Goal: Information Seeking & Learning: Learn about a topic

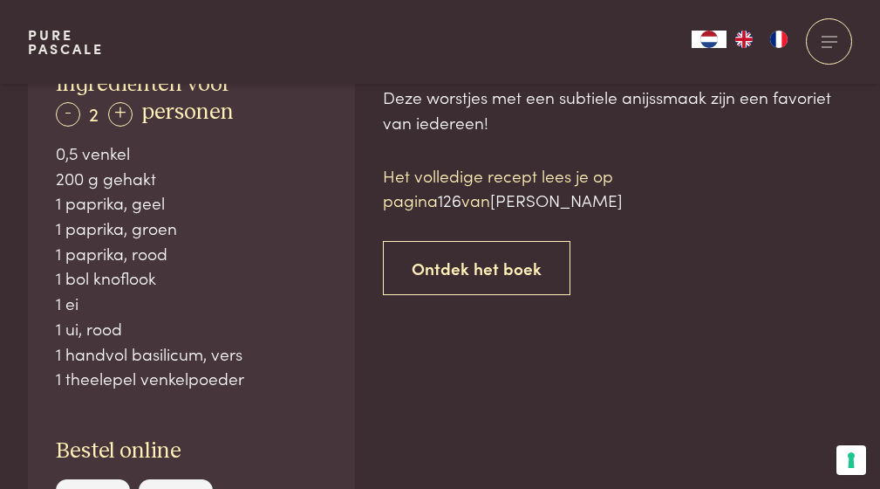
scroll to position [1048, 0]
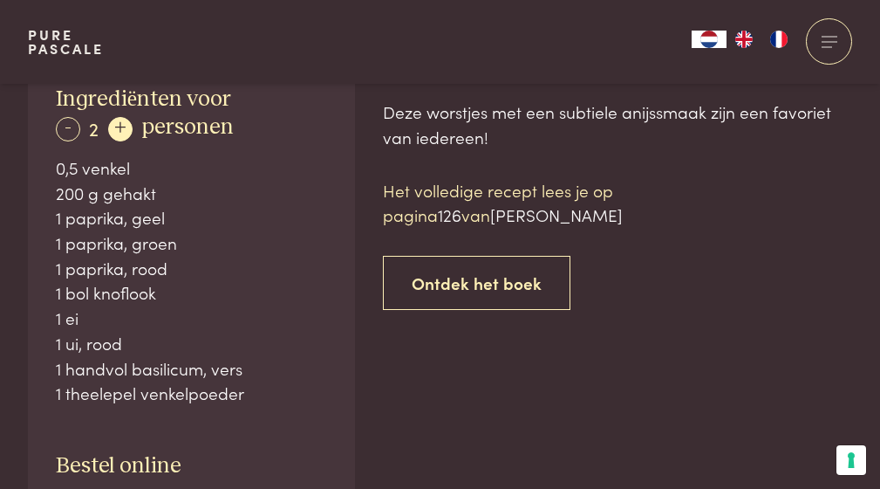
click at [121, 128] on div "+" at bounding box center [120, 129] width 24 height 24
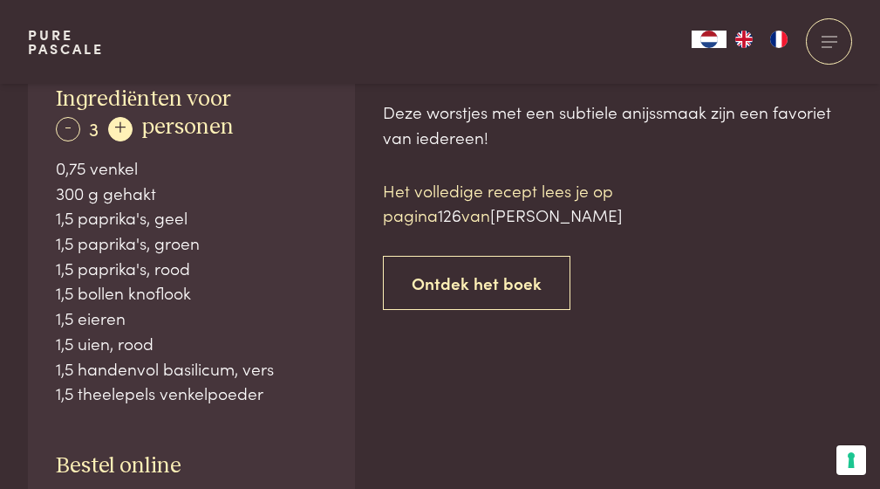
click at [121, 128] on div "+" at bounding box center [120, 129] width 24 height 24
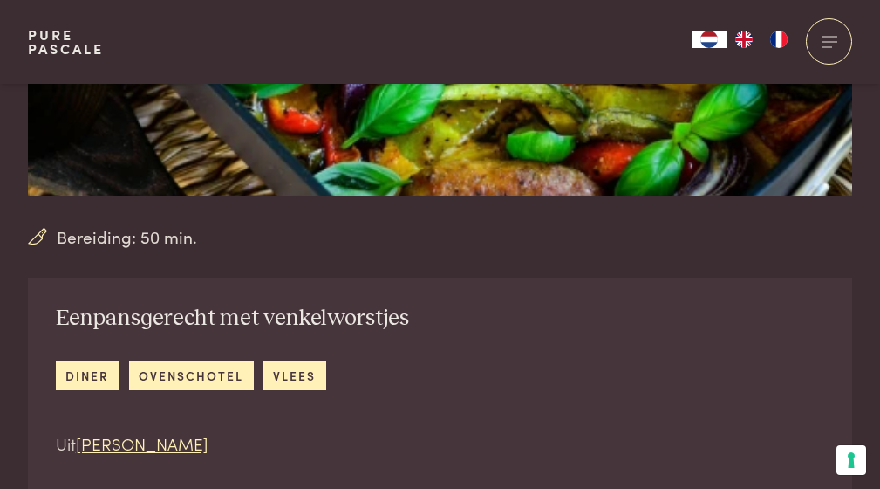
scroll to position [543, 0]
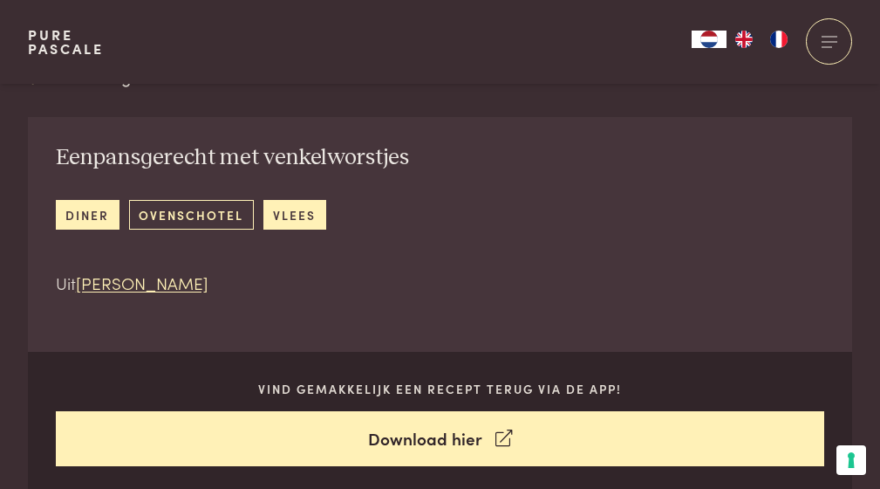
click at [147, 214] on link "ovenschotel" at bounding box center [191, 214] width 125 height 29
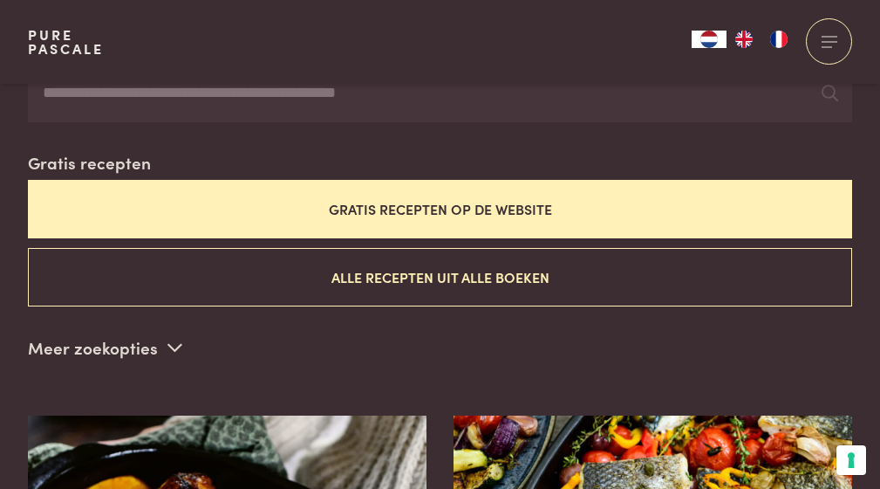
scroll to position [336, 0]
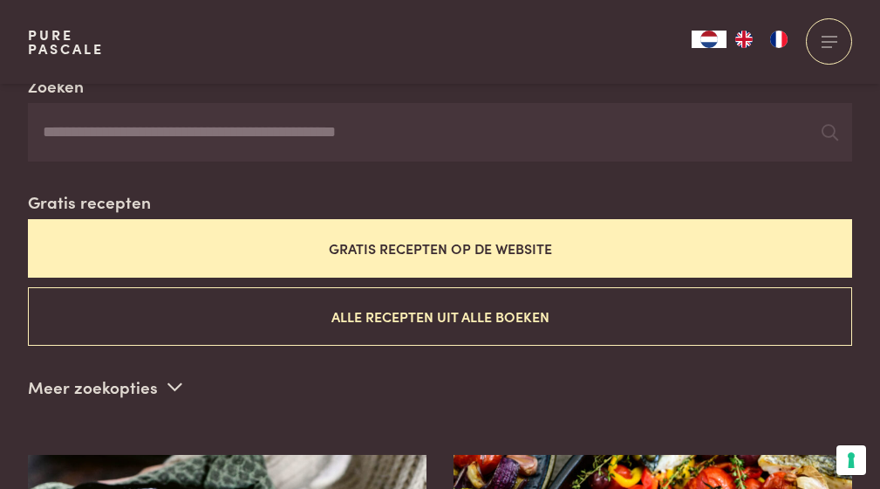
click at [480, 244] on button "Gratis recepten op de website" at bounding box center [440, 248] width 824 height 58
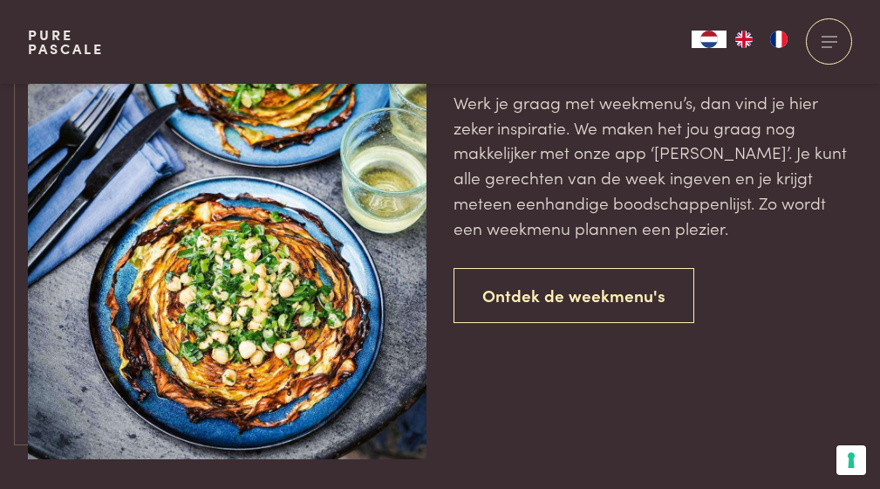
scroll to position [2771, 0]
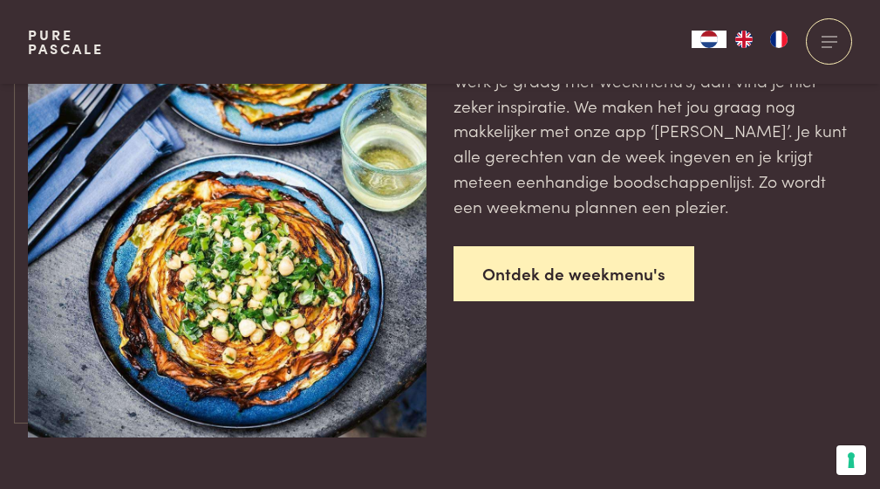
click at [616, 262] on link "Ontdek de weekmenu's" at bounding box center [574, 273] width 241 height 55
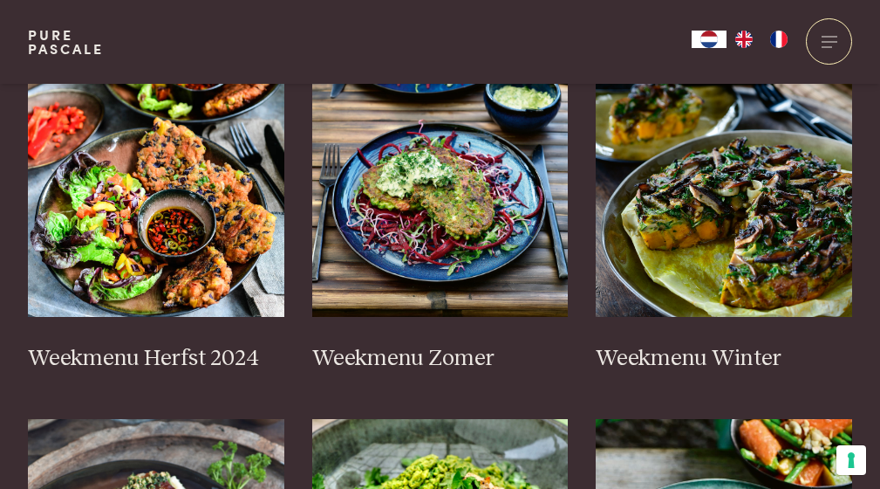
scroll to position [519, 0]
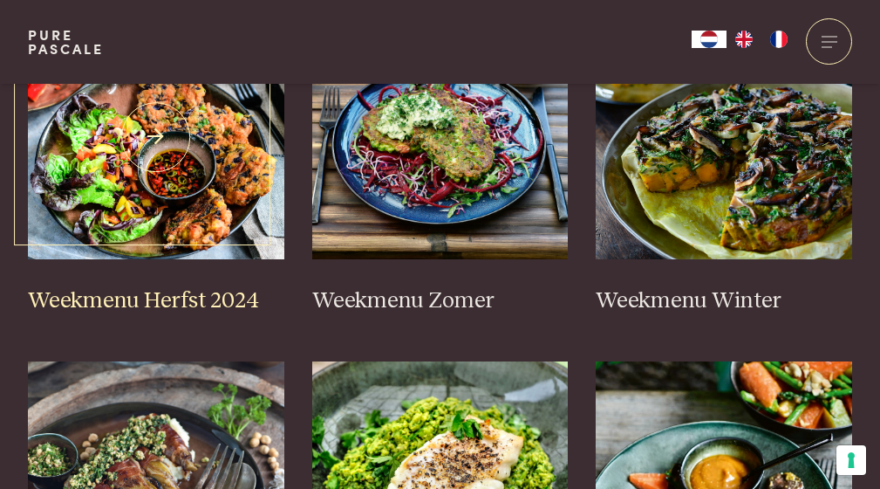
click at [126, 186] on img at bounding box center [156, 137] width 257 height 244
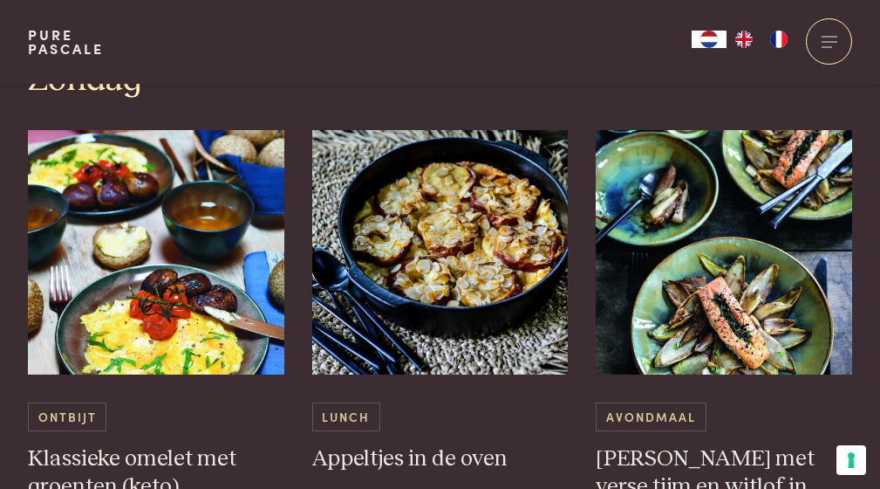
scroll to position [3862, 0]
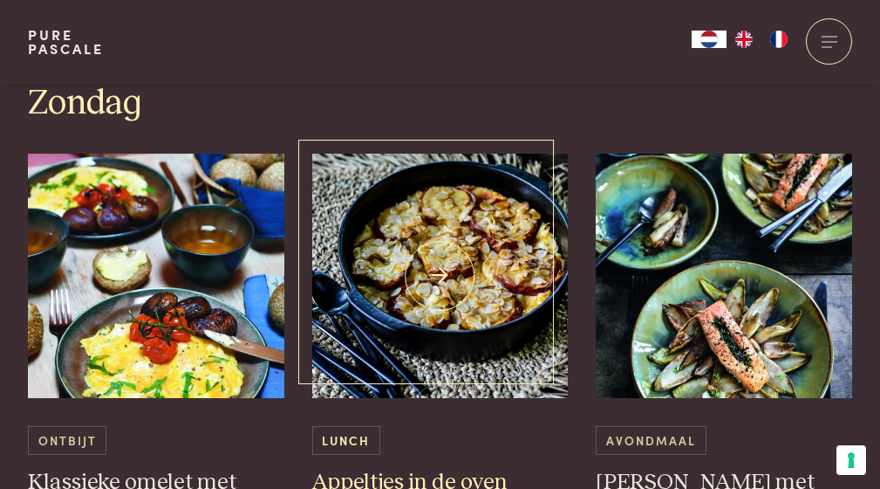
click at [459, 281] on img at bounding box center [440, 276] width 257 height 244
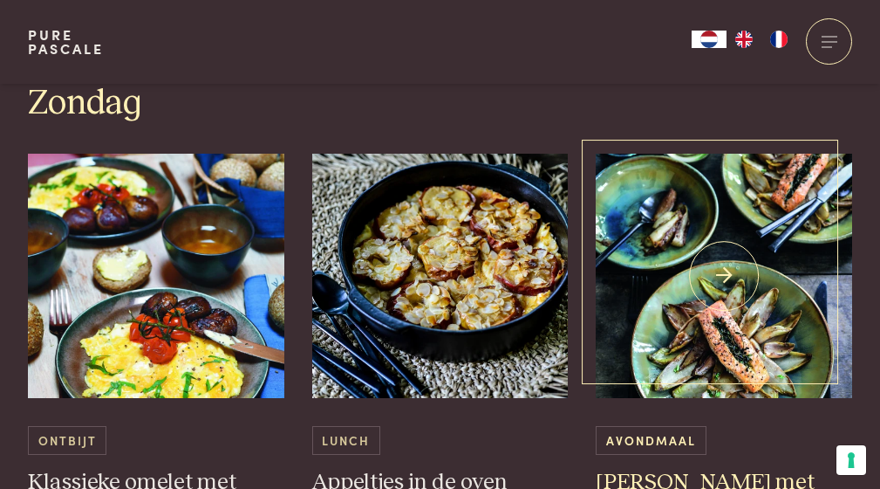
click at [706, 249] on img at bounding box center [724, 276] width 257 height 244
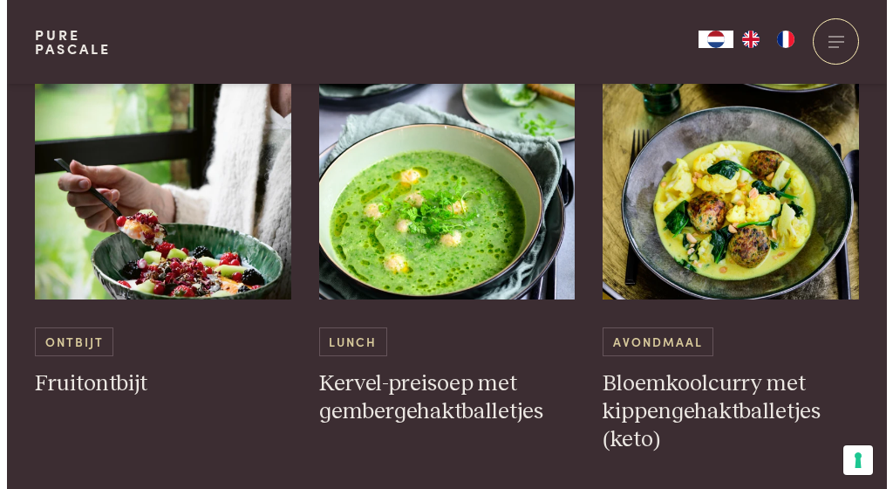
scroll to position [793, 0]
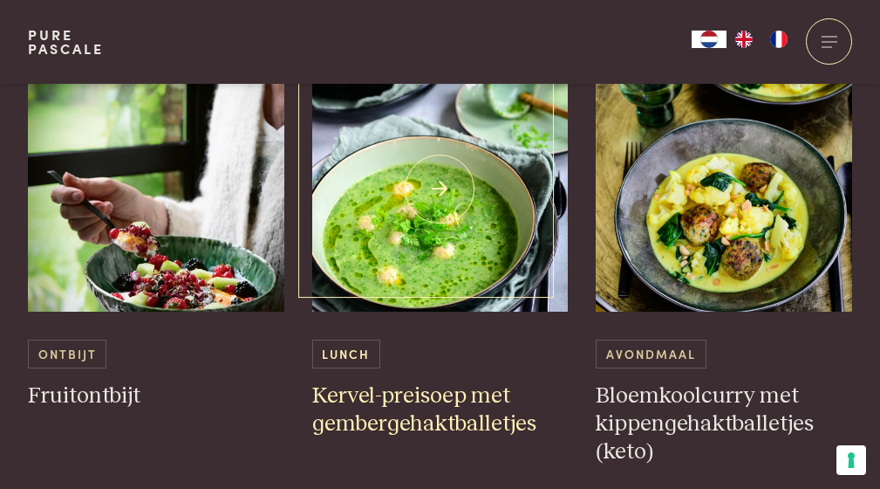
click at [428, 382] on h3 "Kervel-preisoep met gembergehaktballetjes" at bounding box center [440, 410] width 257 height 56
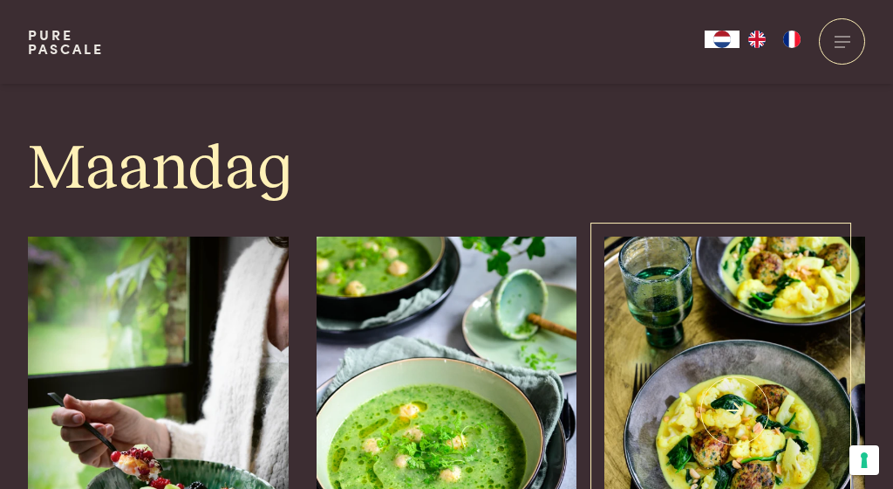
click at [724, 395] on img at bounding box center [735, 410] width 261 height 349
click at [724, 399] on img at bounding box center [735, 410] width 261 height 349
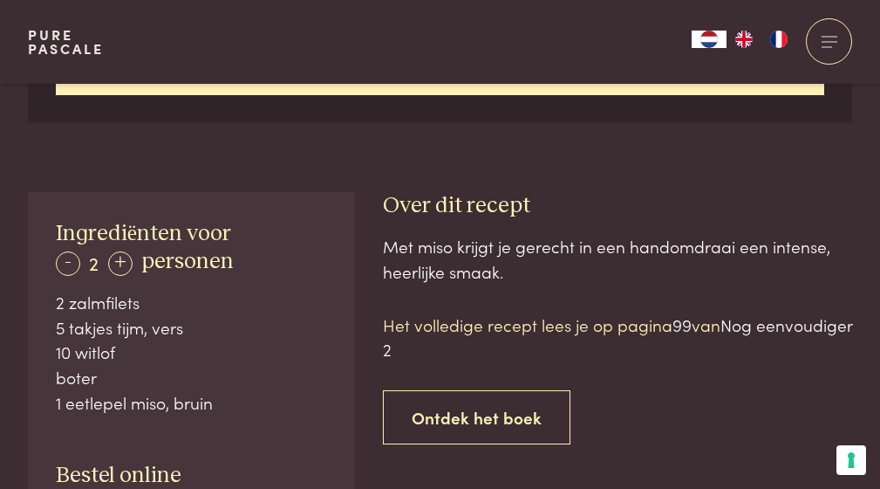
scroll to position [1055, 0]
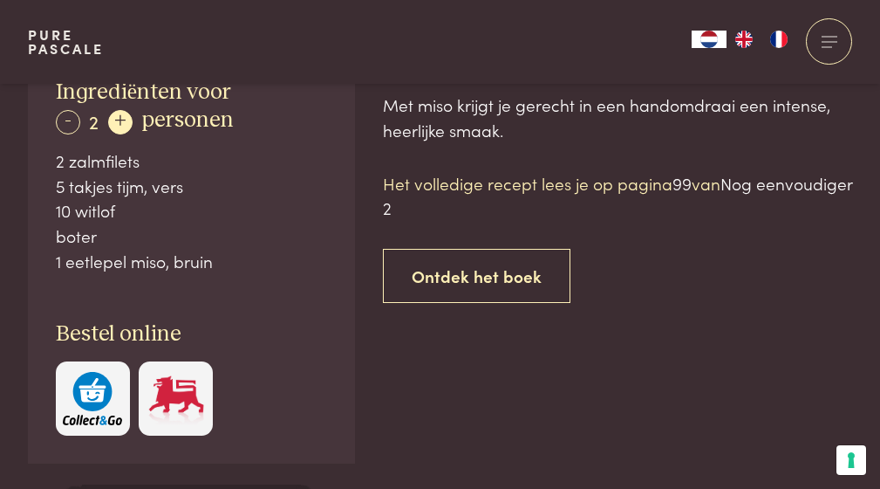
click at [123, 122] on div "+" at bounding box center [120, 122] width 24 height 24
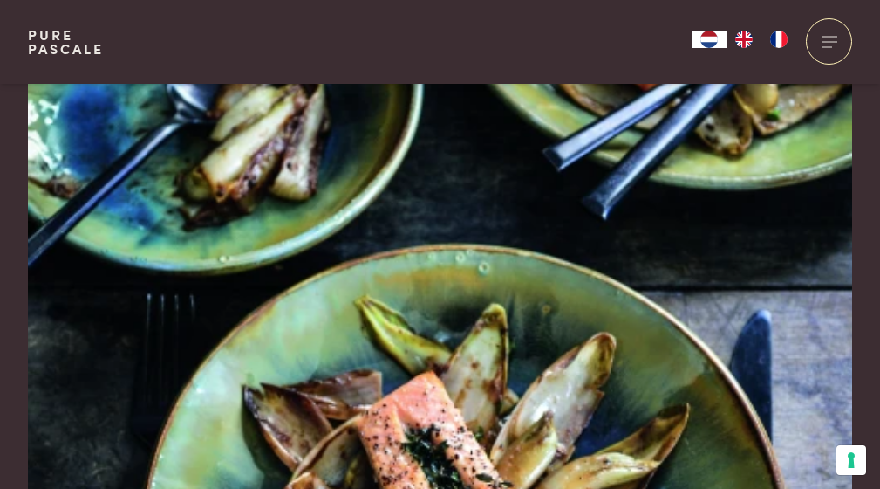
scroll to position [0, 0]
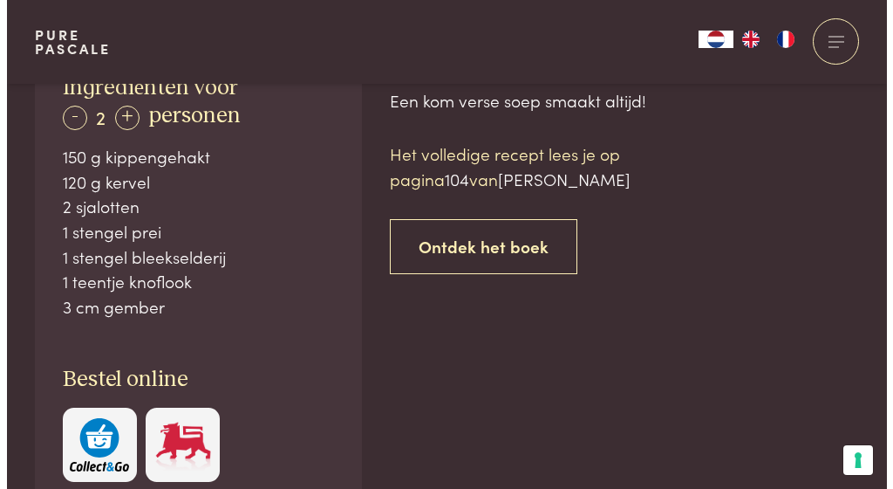
scroll to position [1044, 0]
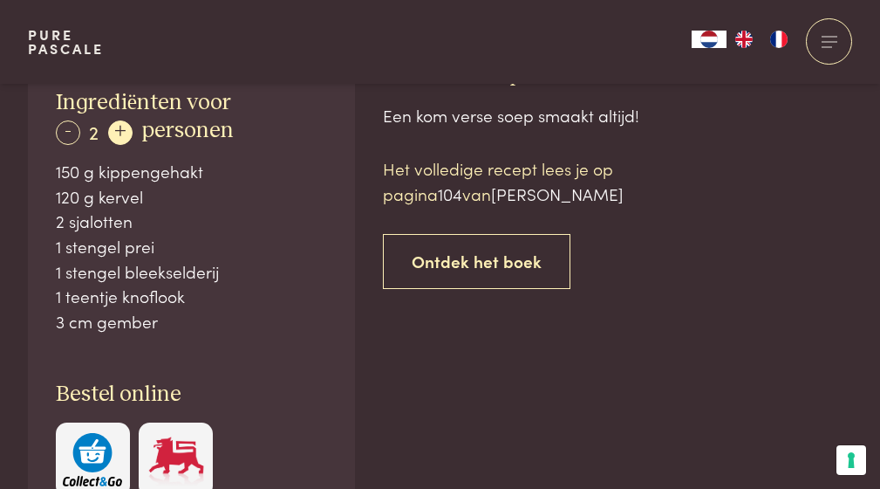
click at [120, 127] on div "+" at bounding box center [120, 132] width 24 height 24
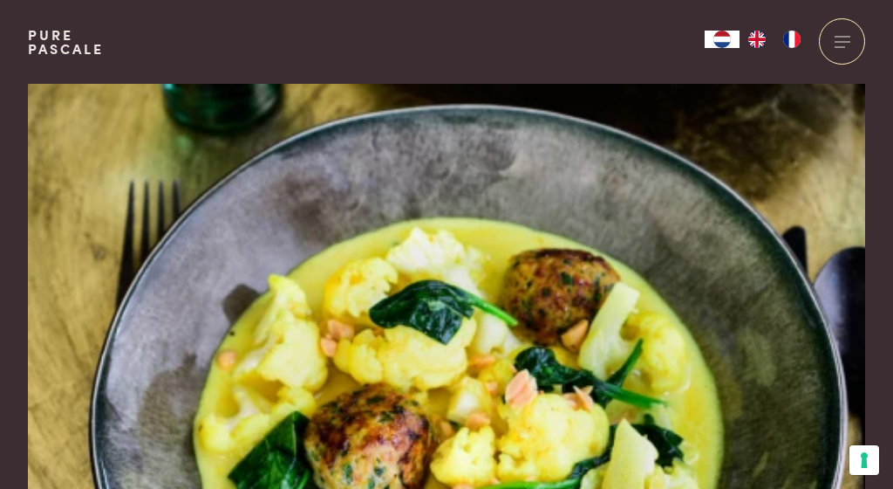
drag, startPoint x: 890, startPoint y: 74, endPoint x: 877, endPoint y: 86, distance: 17.9
drag, startPoint x: 888, startPoint y: 147, endPoint x: 878, endPoint y: 152, distance: 11.3
click at [821, 182] on img at bounding box center [447, 335] width 838 height 503
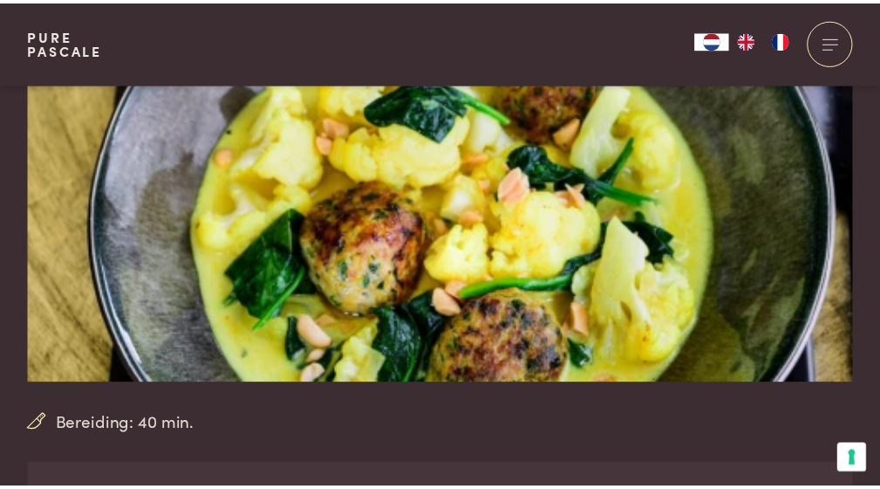
scroll to position [203, 0]
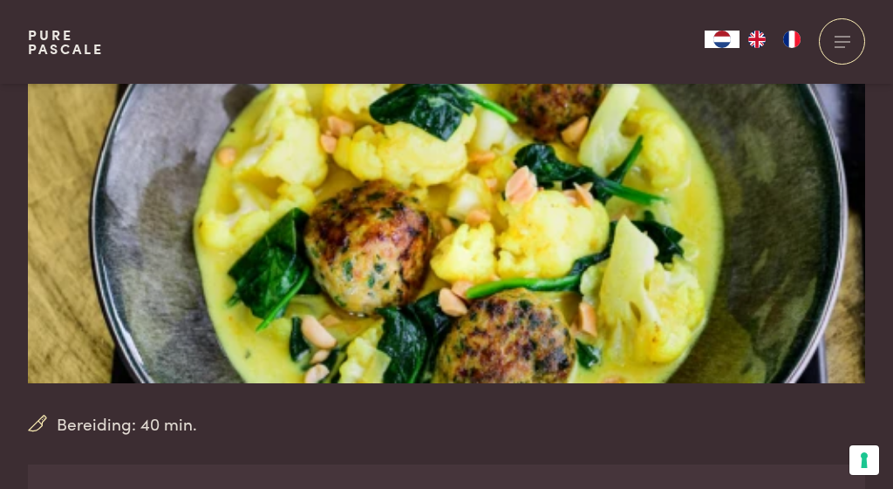
click at [893, 202] on div "Bereiding: 40 min. Bloemkoolcurry met kippengehaktballetjes (keto) lunch diner …" at bounding box center [446, 361] width 893 height 962
click at [848, 106] on img at bounding box center [447, 131] width 838 height 503
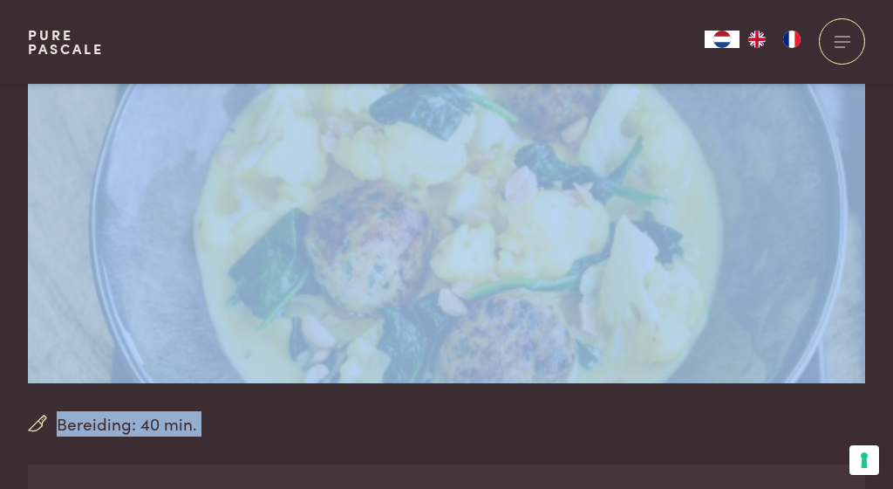
drag, startPoint x: 454, startPoint y: 468, endPoint x: 452, endPoint y: 334, distance: 133.5
click at [452, 334] on div "Bereiding: 40 min. Bloemkoolcurry met kippengehaktballetjes (keto) lunch diner …" at bounding box center [447, 361] width 838 height 962
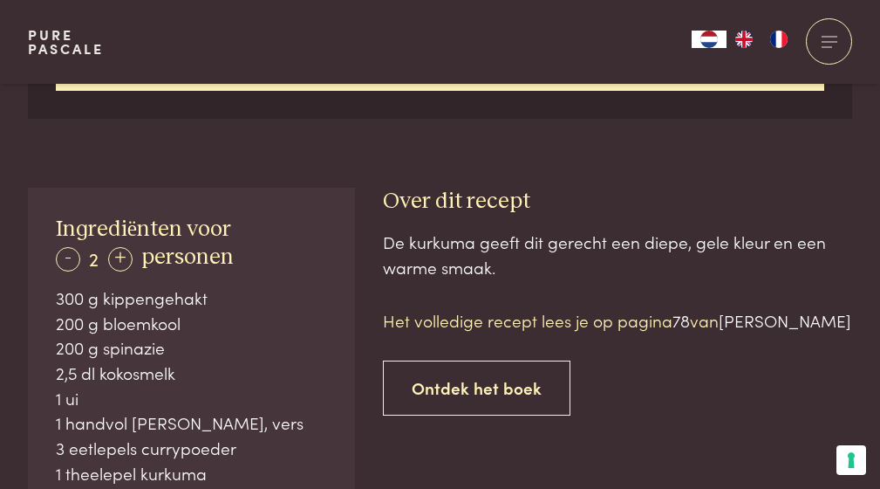
scroll to position [1038, 0]
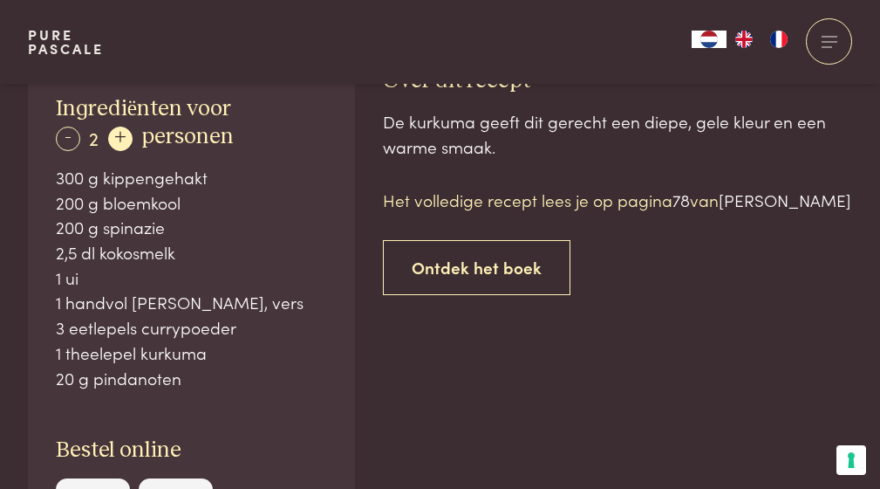
click at [127, 133] on div "+" at bounding box center [120, 139] width 24 height 24
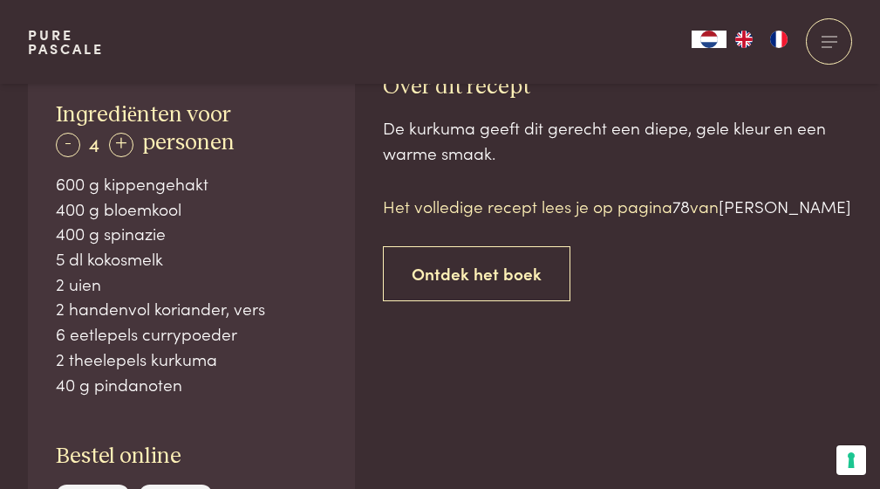
scroll to position [1036, 0]
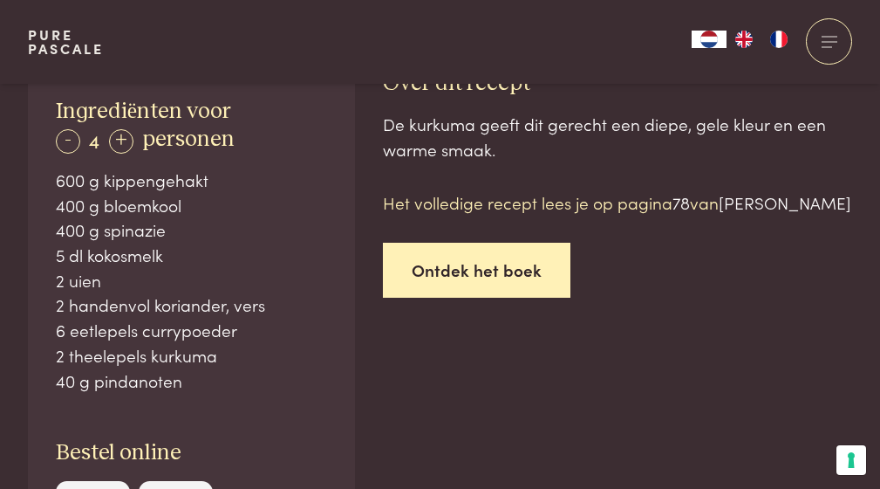
click at [499, 251] on link "Ontdek het boek" at bounding box center [477, 270] width 188 height 55
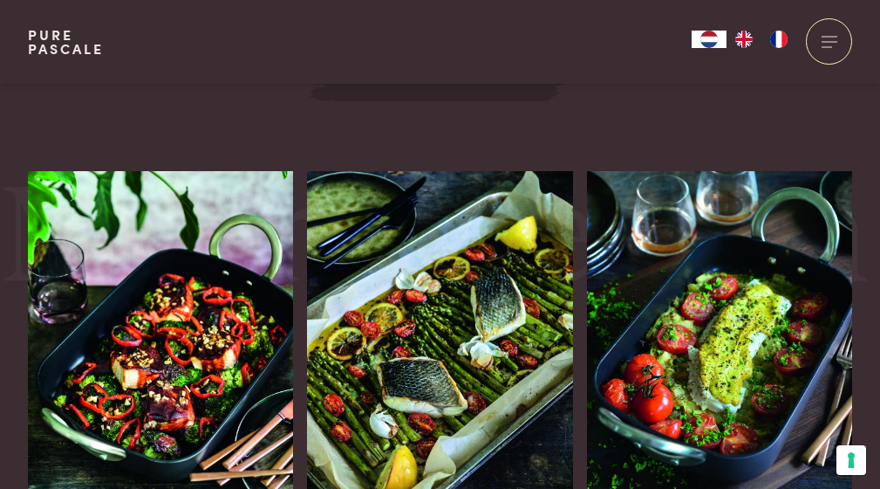
scroll to position [2746, 0]
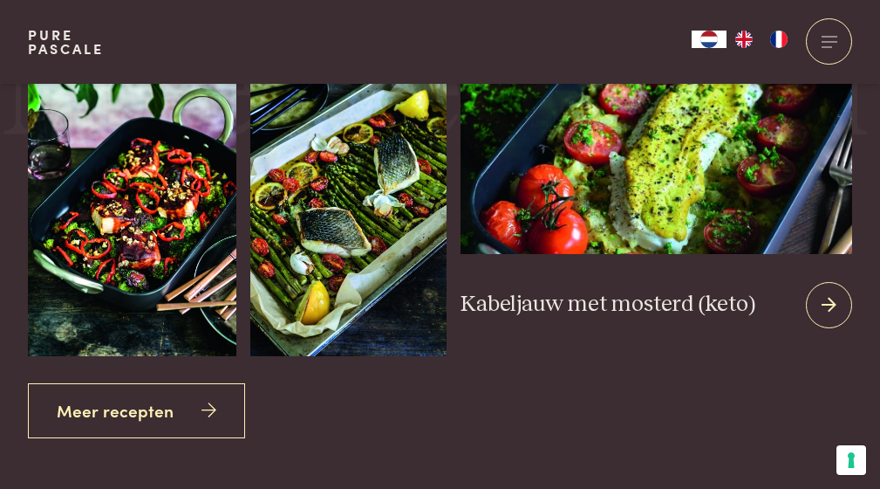
click at [606, 182] on img at bounding box center [657, 138] width 393 height 229
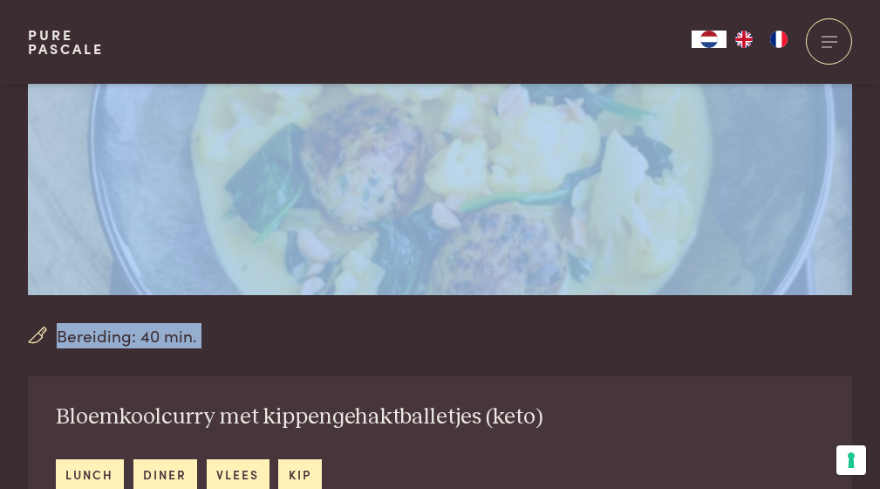
scroll to position [263, 0]
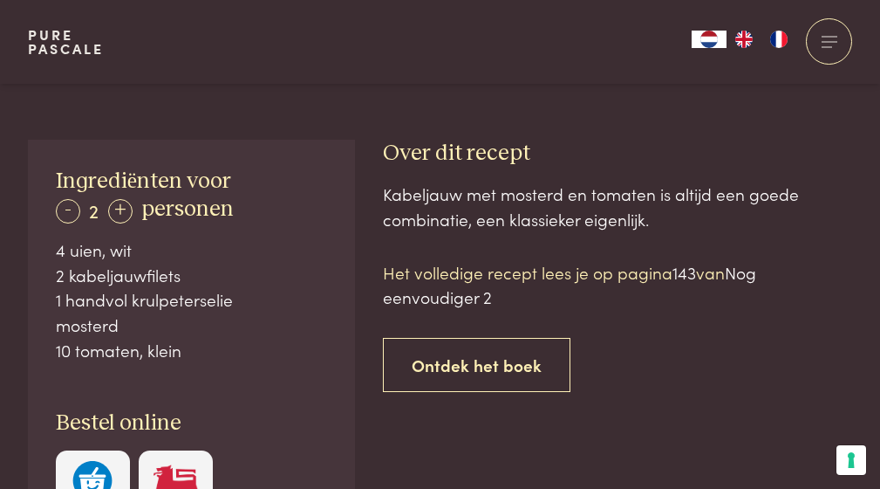
scroll to position [992, 0]
